Goal: Navigation & Orientation: Find specific page/section

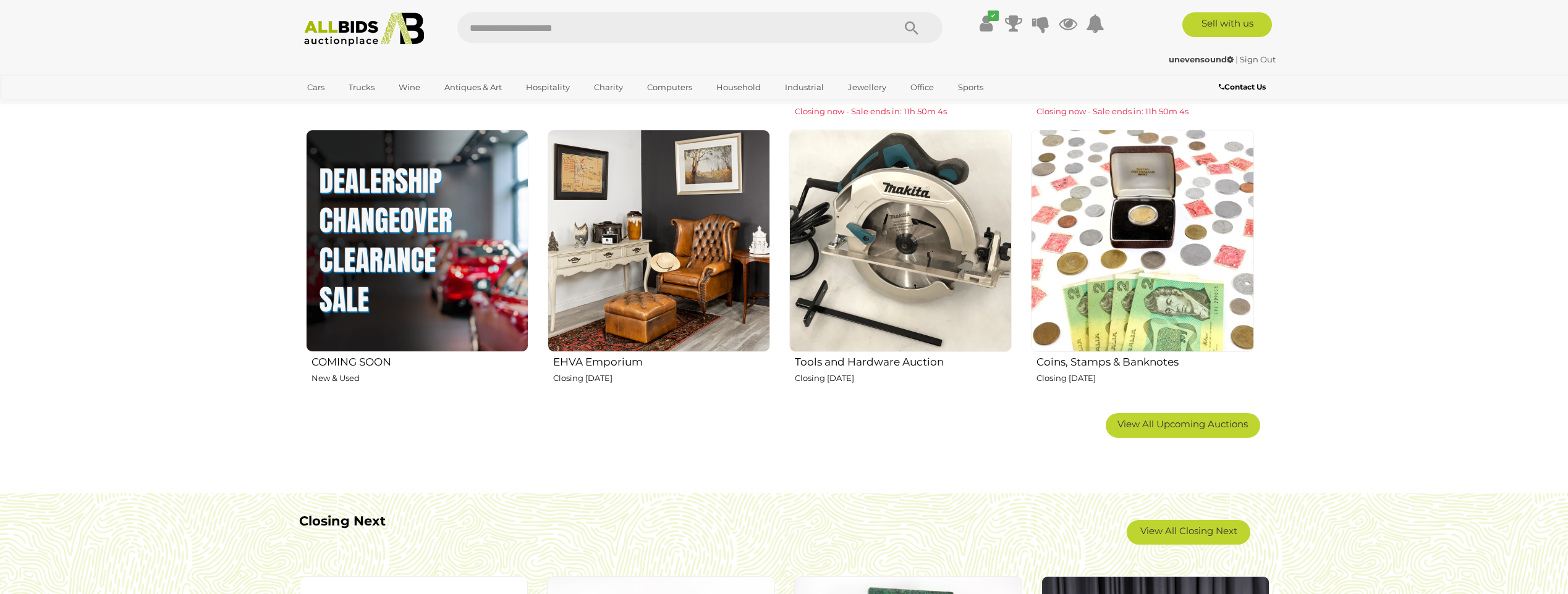
scroll to position [1153, 0]
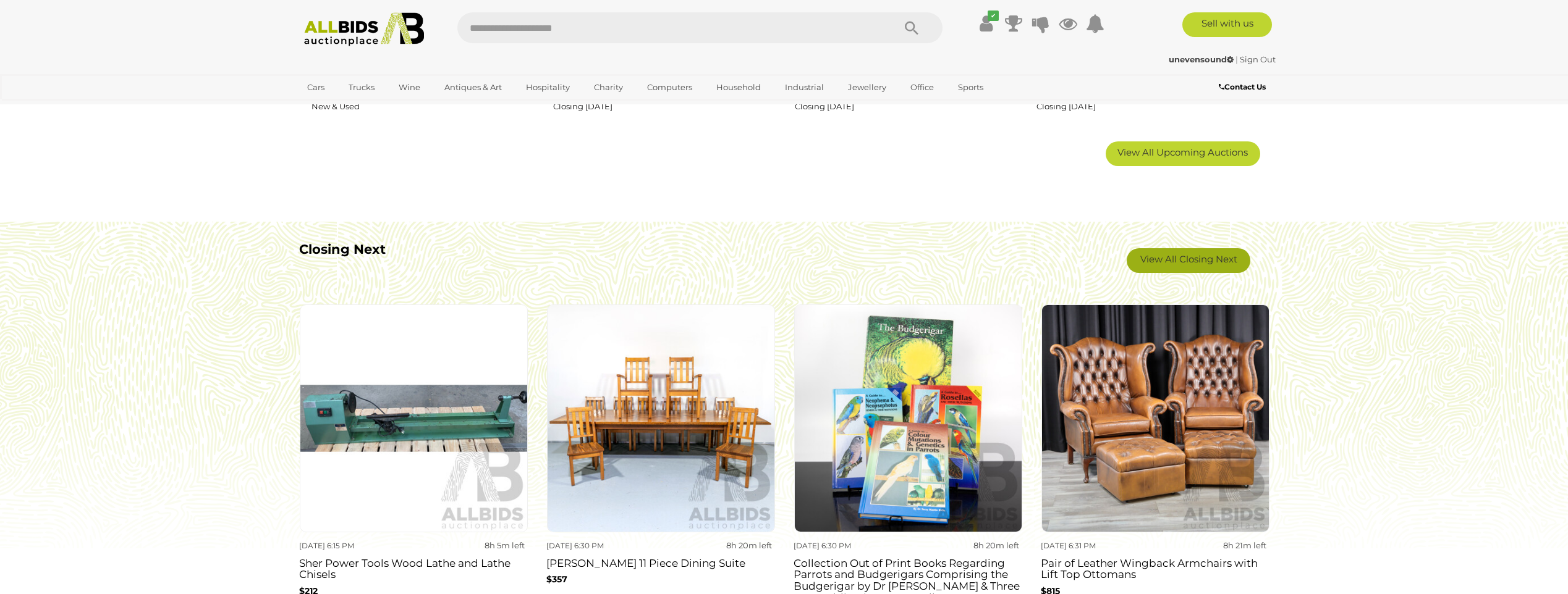
click at [1203, 262] on link "View All Closing Next" at bounding box center [1189, 260] width 123 height 25
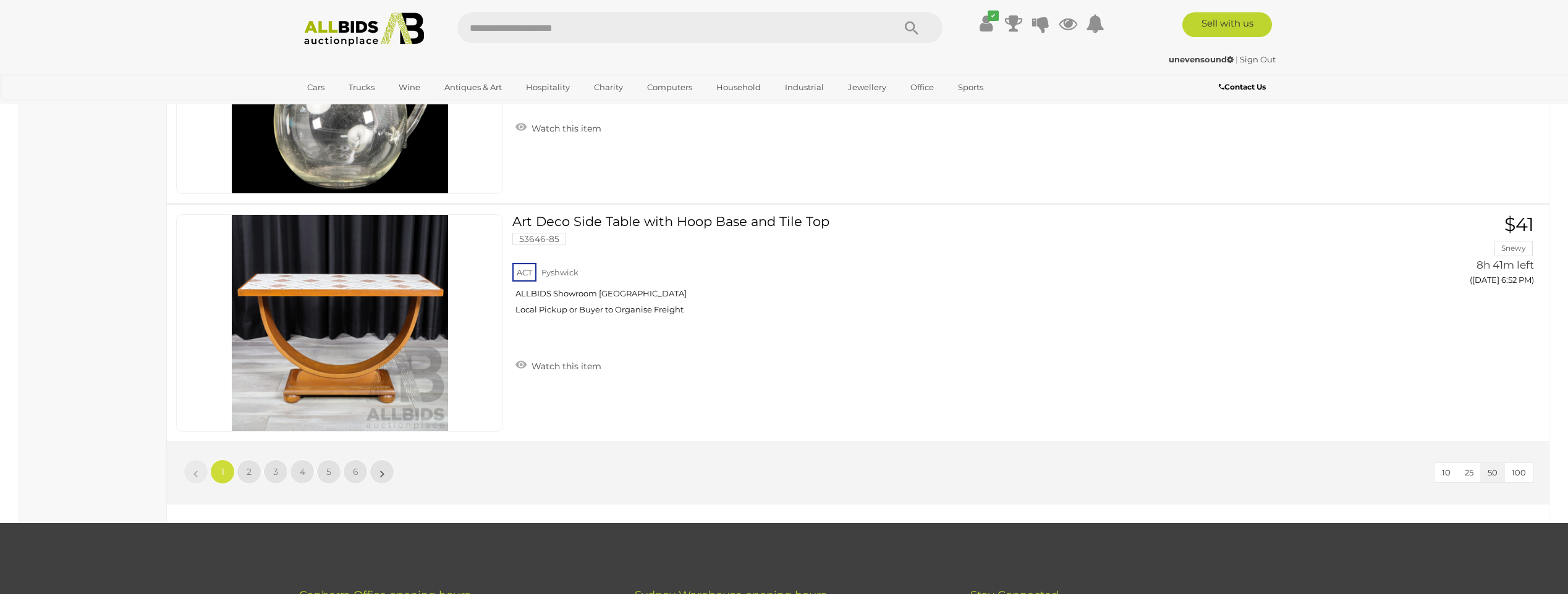
scroll to position [11677, 0]
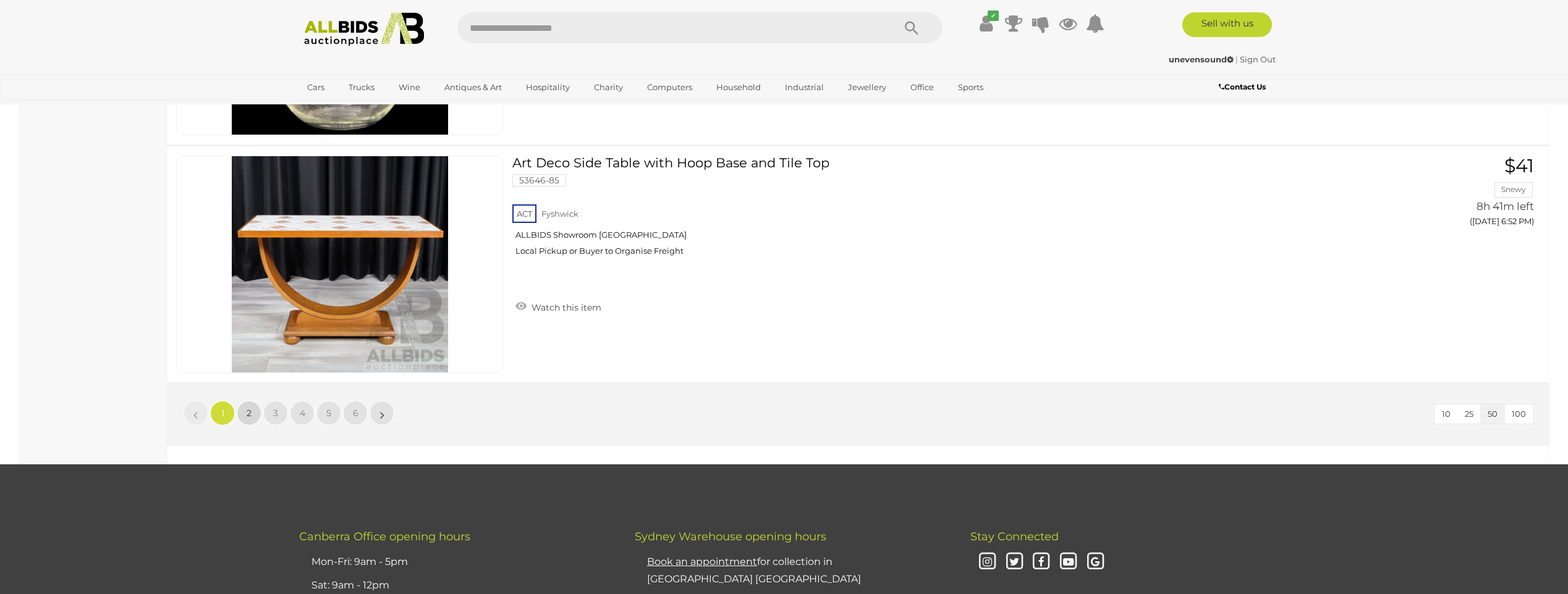
click at [254, 419] on link "2" at bounding box center [249, 413] width 25 height 25
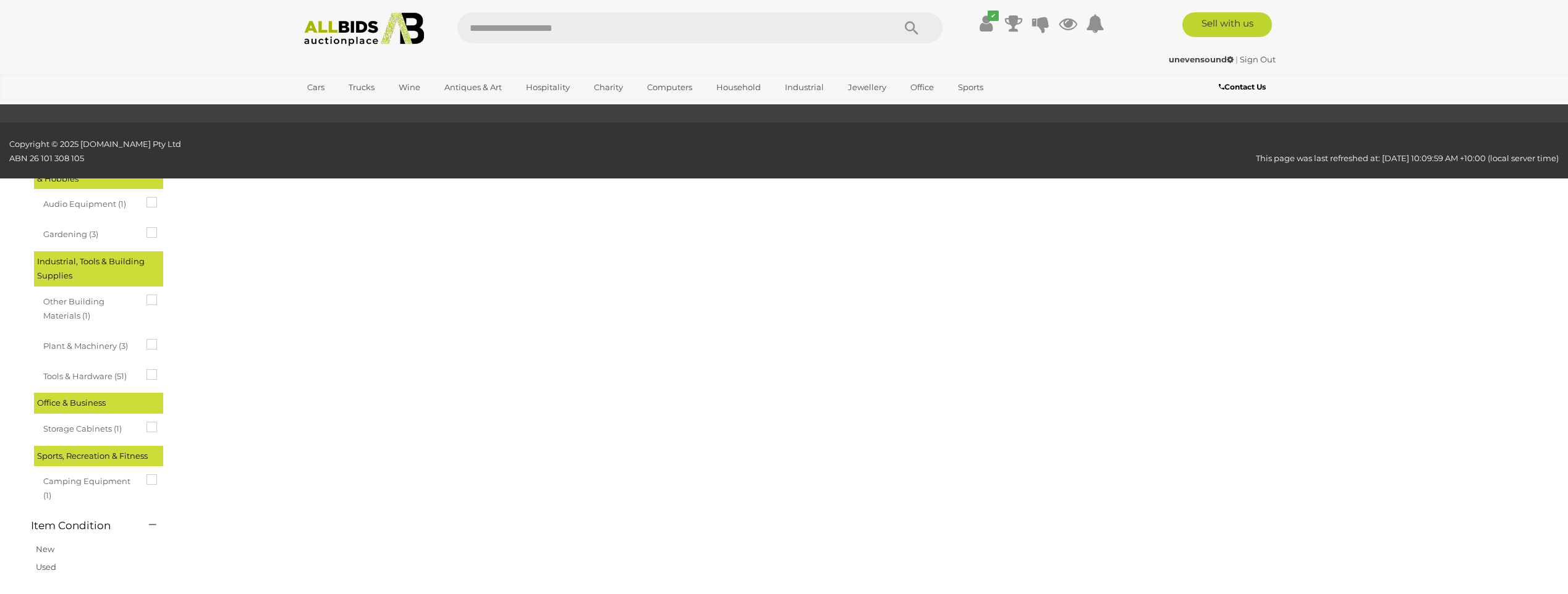
scroll to position [43, 0]
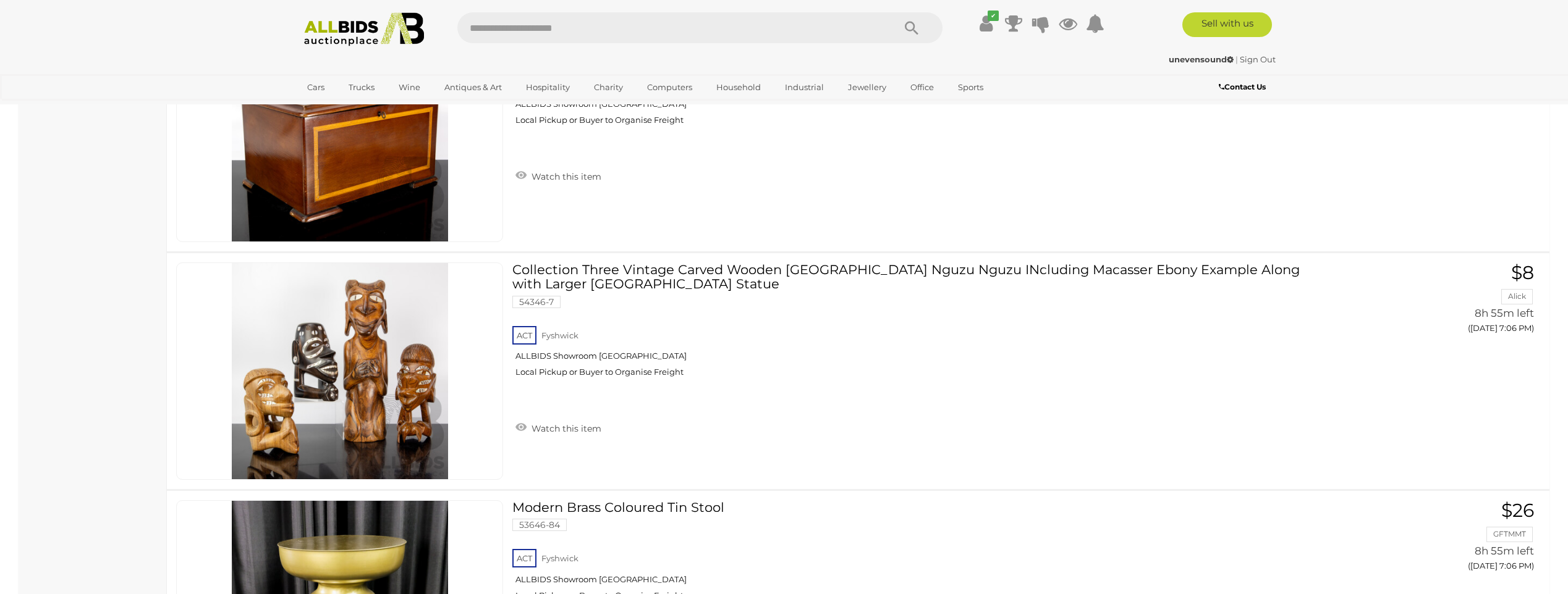
scroll to position [11575, 0]
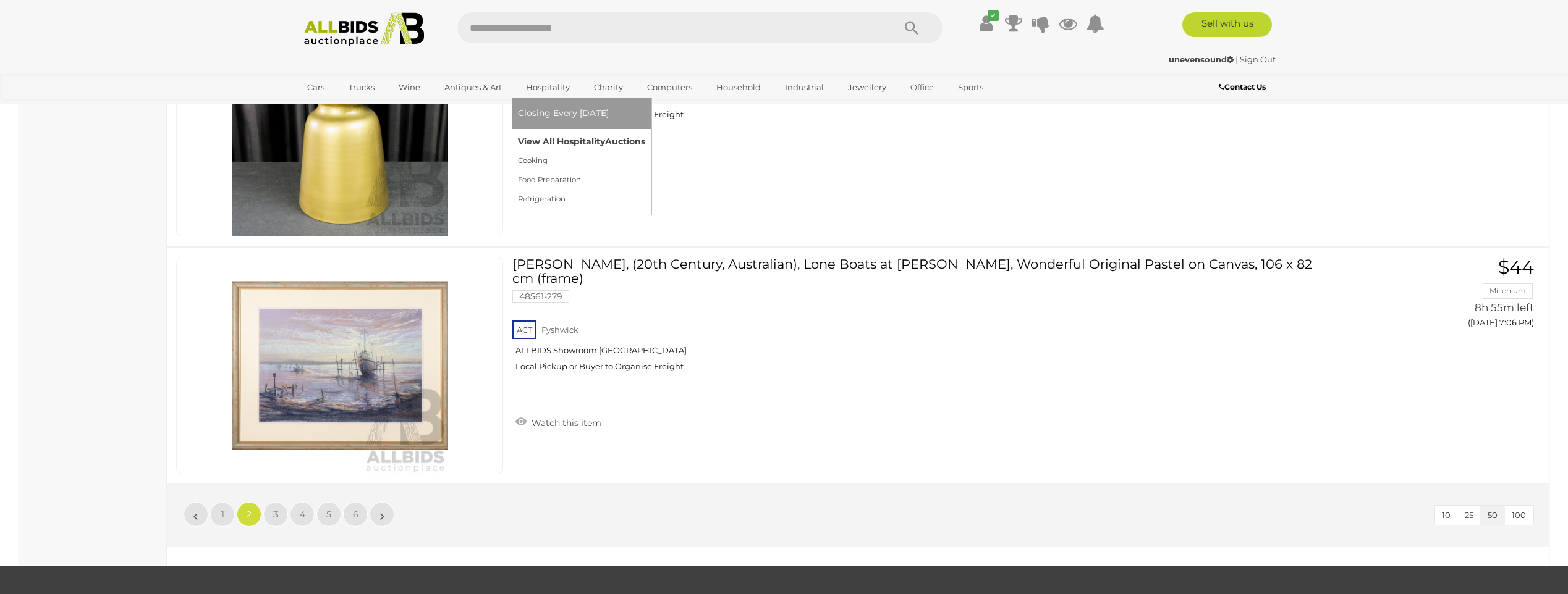
click at [547, 137] on link "View All Hospitality Auctions" at bounding box center [582, 142] width 128 height 19
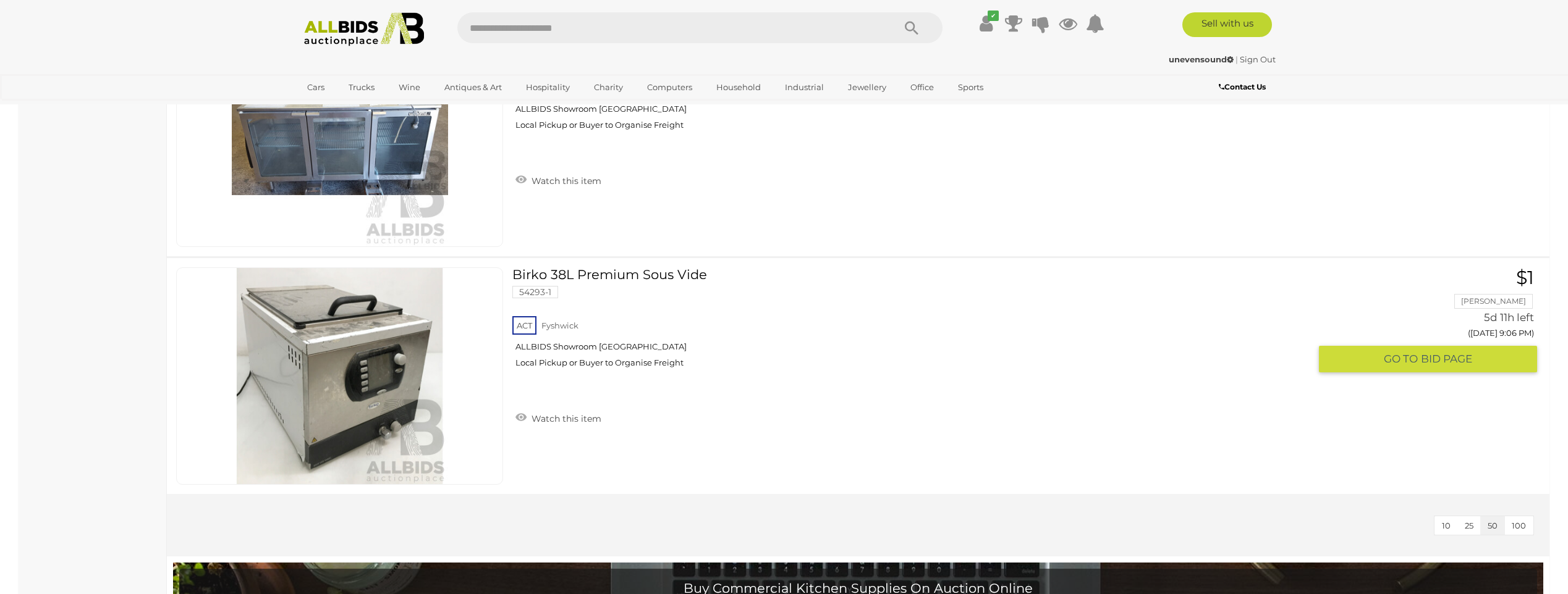
scroll to position [2595, 0]
